Goal: Transaction & Acquisition: Book appointment/travel/reservation

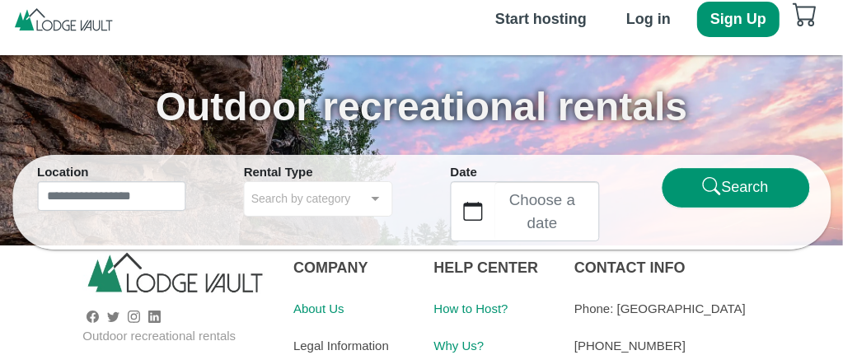
scroll to position [27, 0]
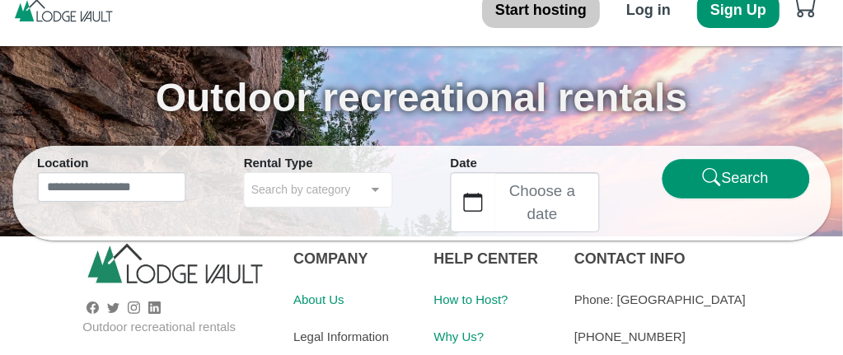
click at [557, 15] on b "Start hosting" at bounding box center [540, 10] width 91 height 16
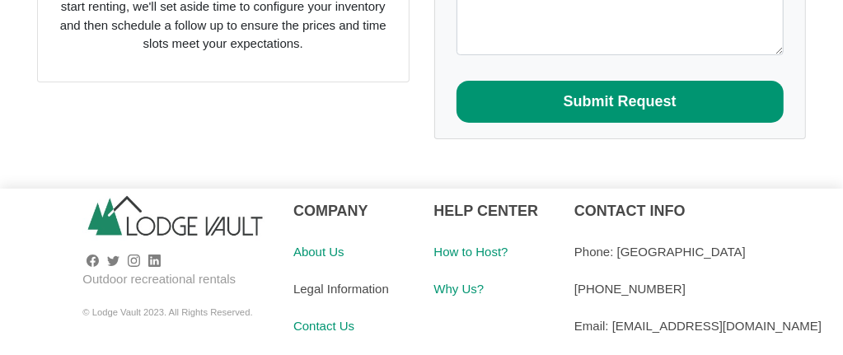
scroll to position [436, 0]
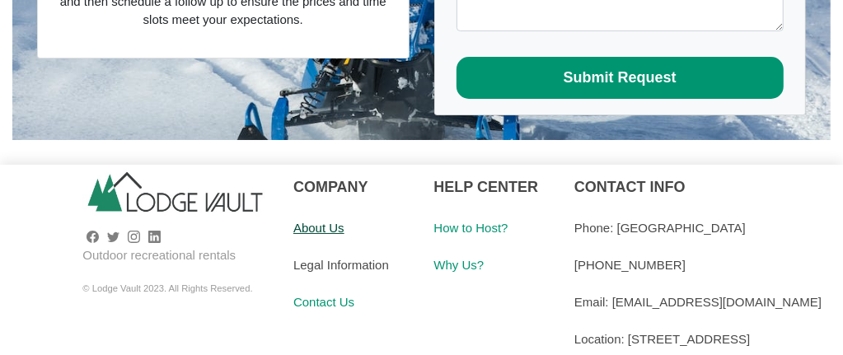
click at [339, 226] on link "About Us" at bounding box center [318, 228] width 51 height 14
click at [345, 225] on div "About Us" at bounding box center [351, 227] width 116 height 37
click at [342, 225] on link "About Us" at bounding box center [318, 228] width 51 height 14
click at [334, 226] on link "About Us" at bounding box center [318, 228] width 51 height 14
click at [488, 221] on link "How to Host?" at bounding box center [471, 228] width 74 height 14
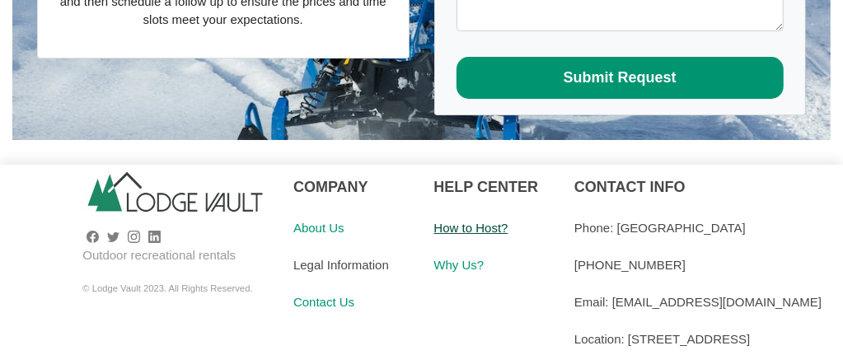
click at [488, 221] on link "How to Host?" at bounding box center [471, 228] width 74 height 14
click at [474, 260] on link "Why Us?" at bounding box center [459, 265] width 50 height 14
click at [441, 265] on link "Why Us?" at bounding box center [459, 265] width 50 height 14
click at [344, 226] on link "About Us" at bounding box center [318, 228] width 51 height 14
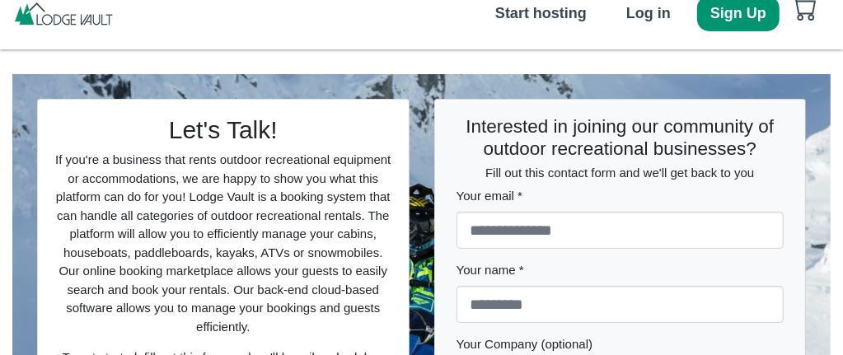
scroll to position [0, 0]
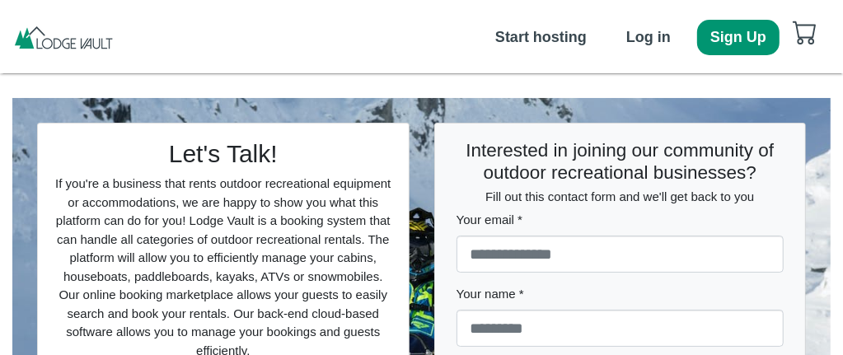
click at [527, 81] on div "Let's Talk! If you're a business that rents outdoor recreational equipment or a…" at bounding box center [421, 336] width 843 height 527
click at [733, 46] on button "Sign Up" at bounding box center [738, 37] width 82 height 35
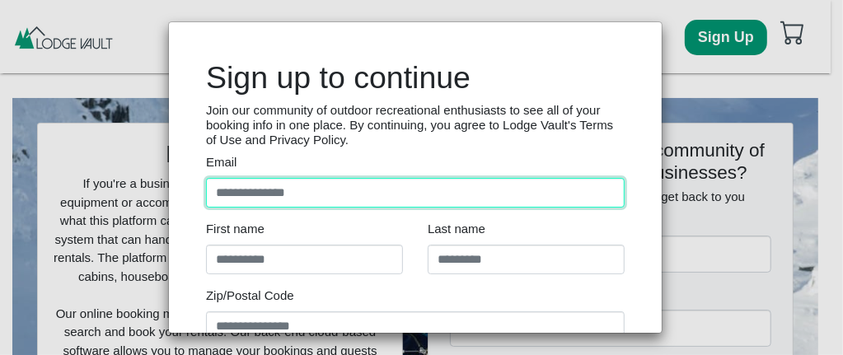
type input "**********"
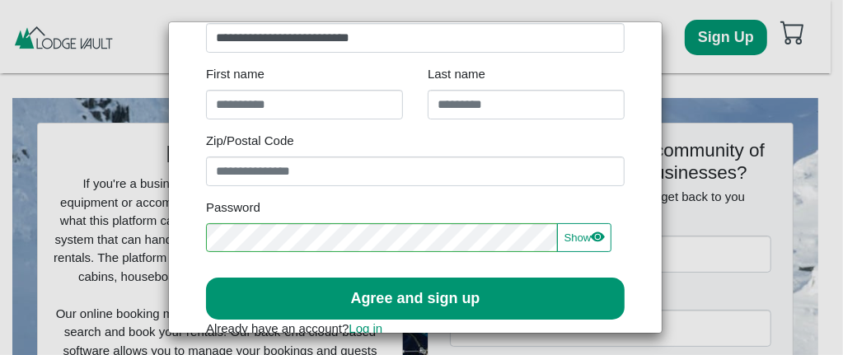
scroll to position [165, 0]
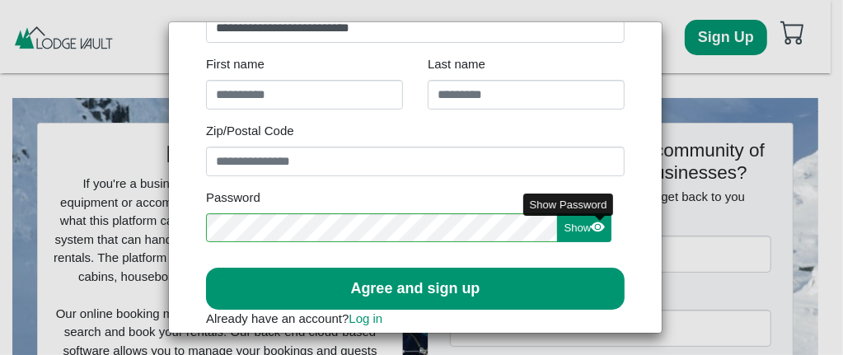
click at [602, 225] on icon "eye fill" at bounding box center [597, 226] width 13 height 9
click at [602, 225] on icon "eye fill" at bounding box center [596, 226] width 13 height 9
click at [602, 225] on icon "eye fill" at bounding box center [597, 226] width 13 height 9
click at [602, 225] on icon "eye fill" at bounding box center [596, 226] width 13 height 9
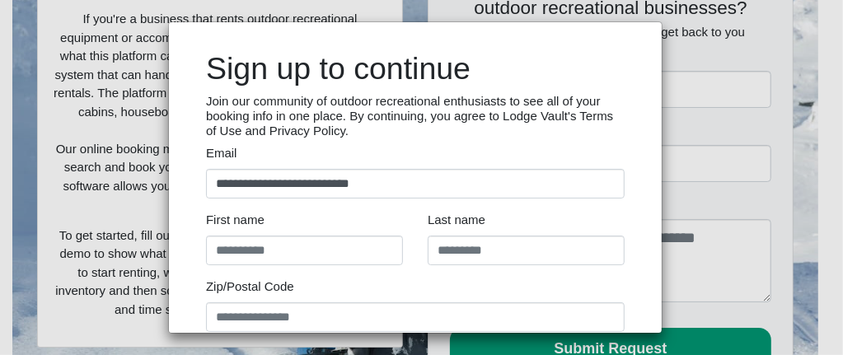
scroll to position [0, 0]
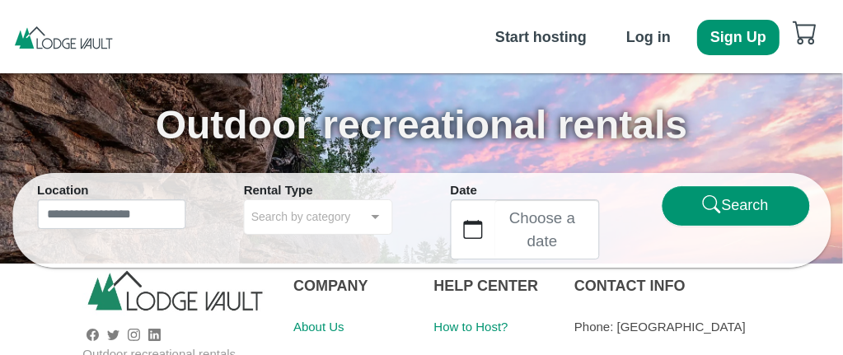
click at [96, 34] on img at bounding box center [63, 37] width 102 height 25
click at [86, 40] on img at bounding box center [63, 37] width 102 height 25
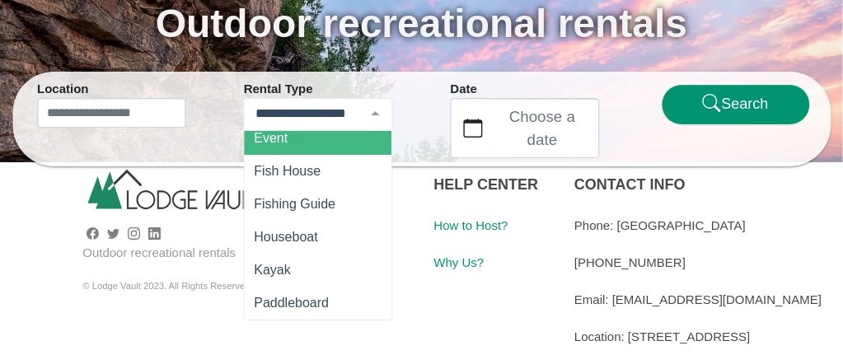
scroll to position [219, 0]
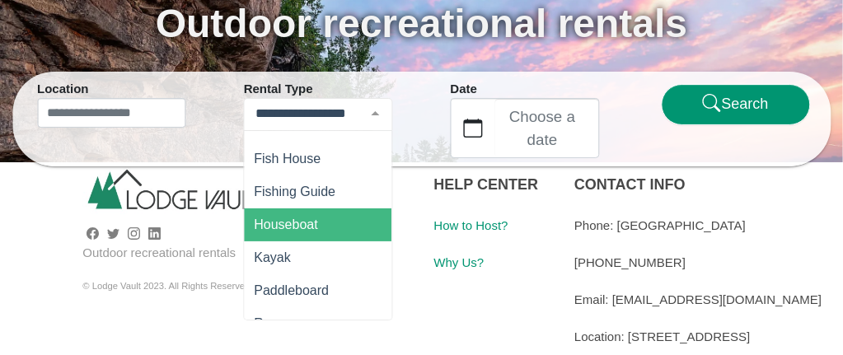
click at [265, 218] on span "Houseboat" at bounding box center [286, 225] width 63 height 14
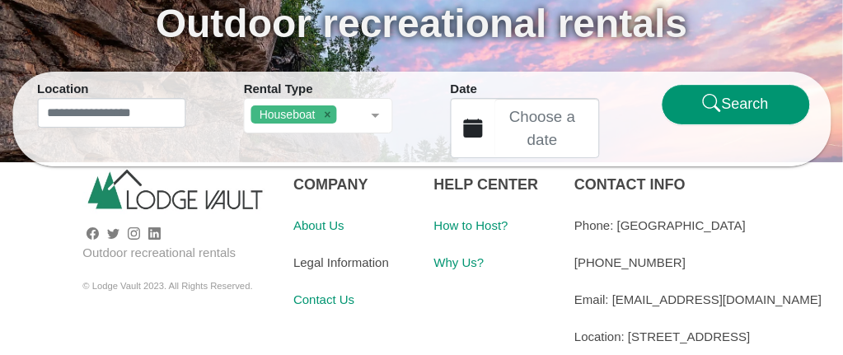
click at [471, 138] on button "Choose a date" at bounding box center [474, 128] width 44 height 59
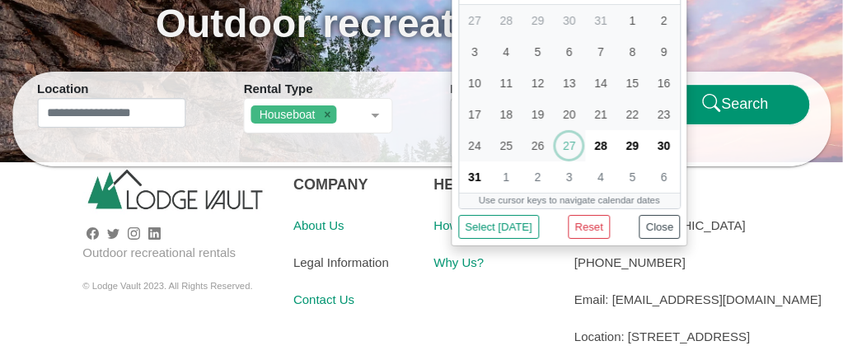
scroll to position [5, 0]
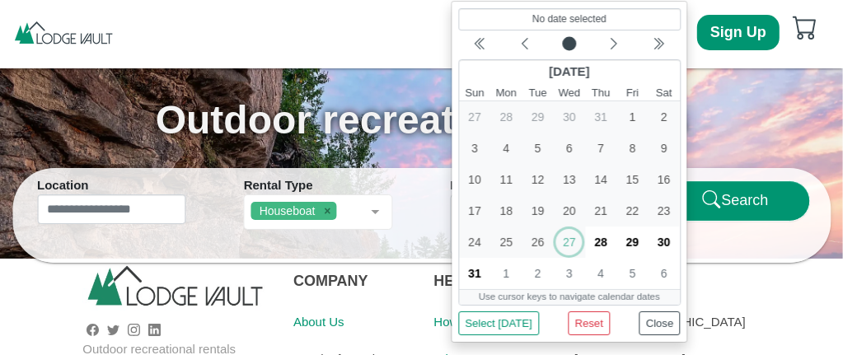
click at [491, 203] on div "18" at bounding box center [505, 210] width 31 height 31
click at [606, 275] on span "4" at bounding box center [601, 273] width 26 height 26
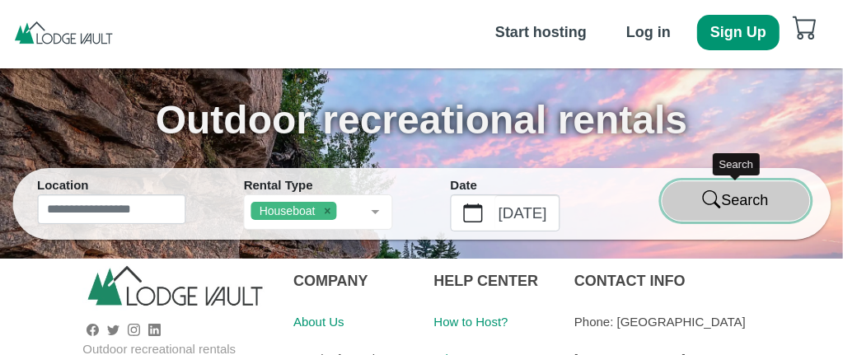
click at [739, 204] on button "Search" at bounding box center [735, 200] width 149 height 41
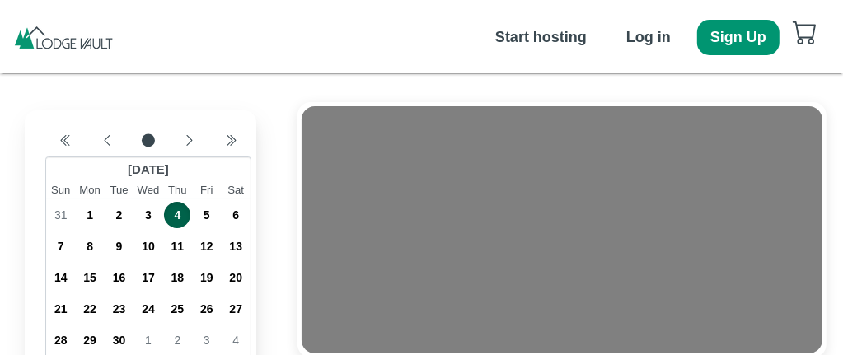
click at [810, 42] on icon "cart" at bounding box center [804, 32] width 23 height 23
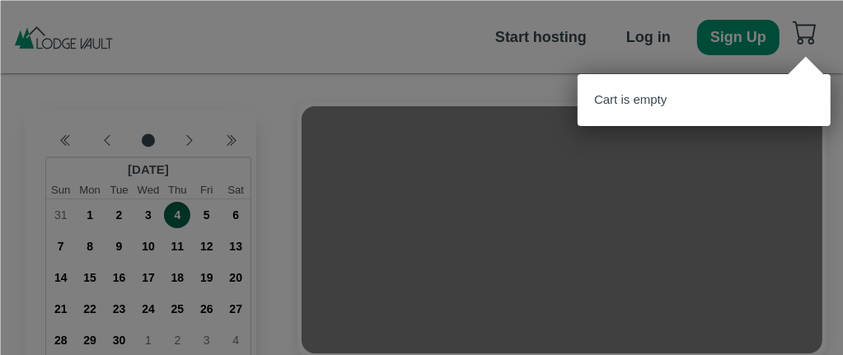
click at [742, 36] on div at bounding box center [421, 177] width 843 height 355
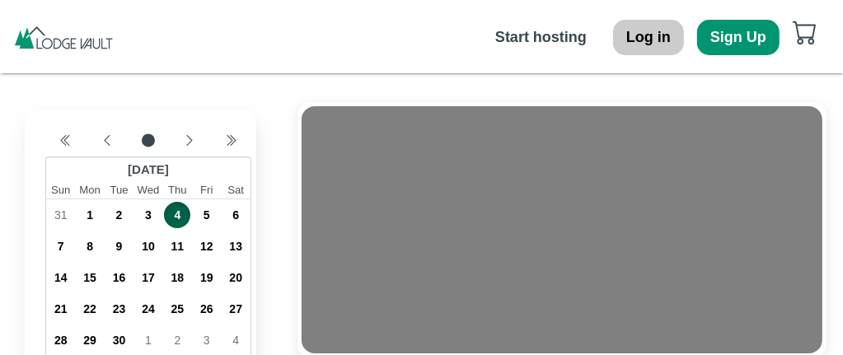
click at [667, 39] on b "Log in" at bounding box center [648, 37] width 44 height 16
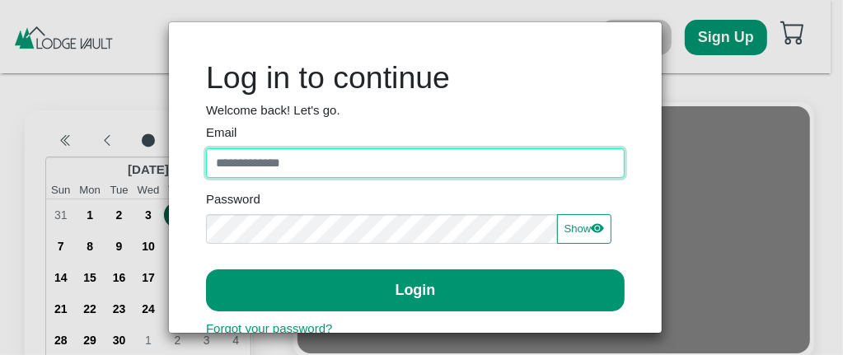
type input "**********"
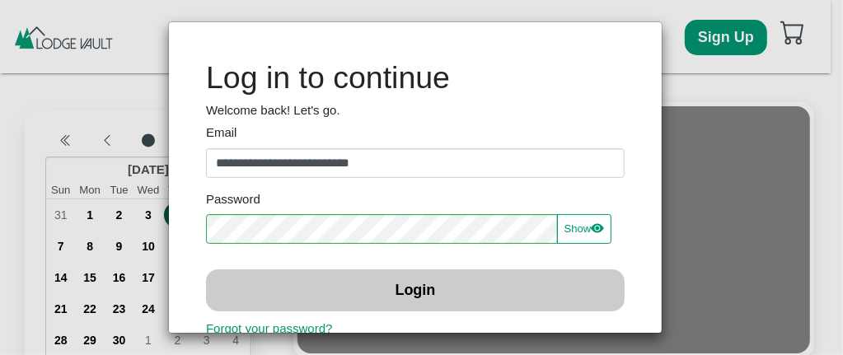
click at [475, 278] on button "Login" at bounding box center [415, 290] width 419 height 42
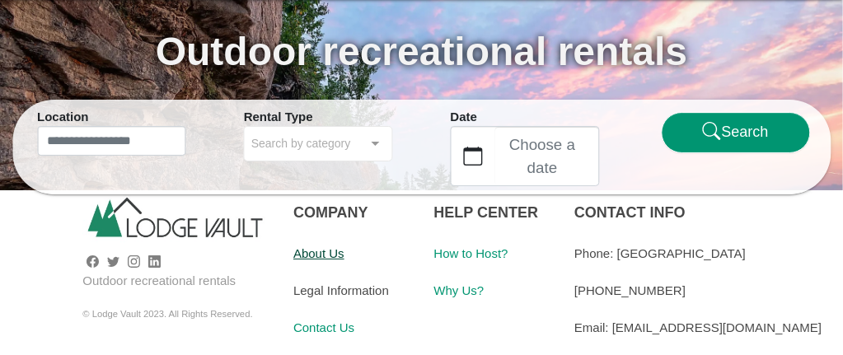
scroll to position [101, 0]
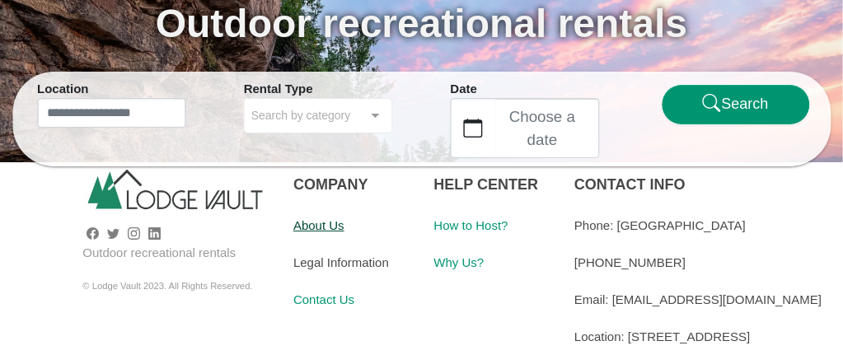
click at [336, 232] on link "About Us" at bounding box center [318, 225] width 51 height 14
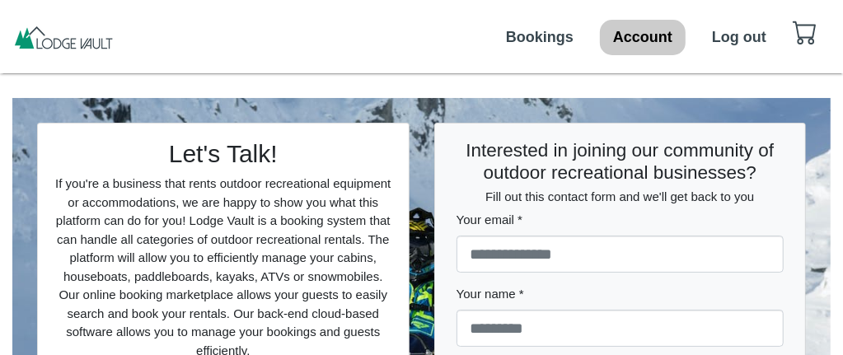
click at [626, 49] on button "Account" at bounding box center [643, 37] width 86 height 35
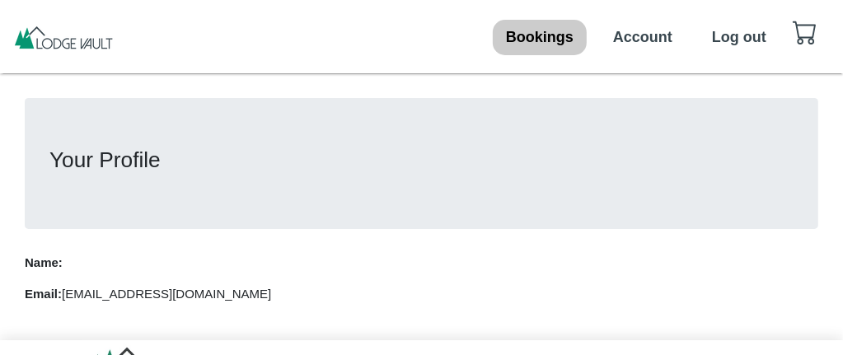
click at [561, 45] on b "Bookings" at bounding box center [540, 37] width 68 height 16
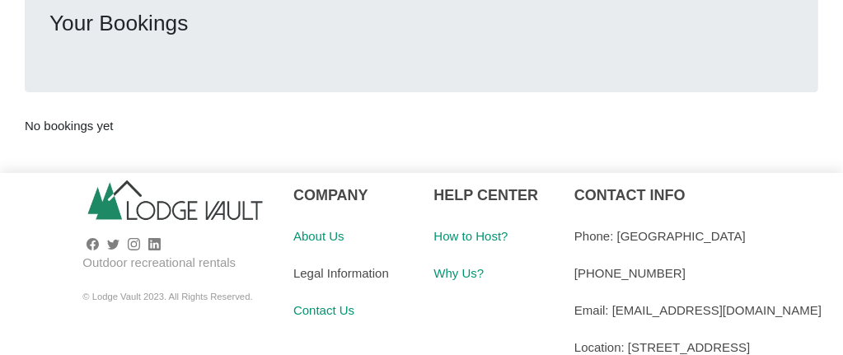
scroll to position [147, 0]
